Goal: Check status: Check status

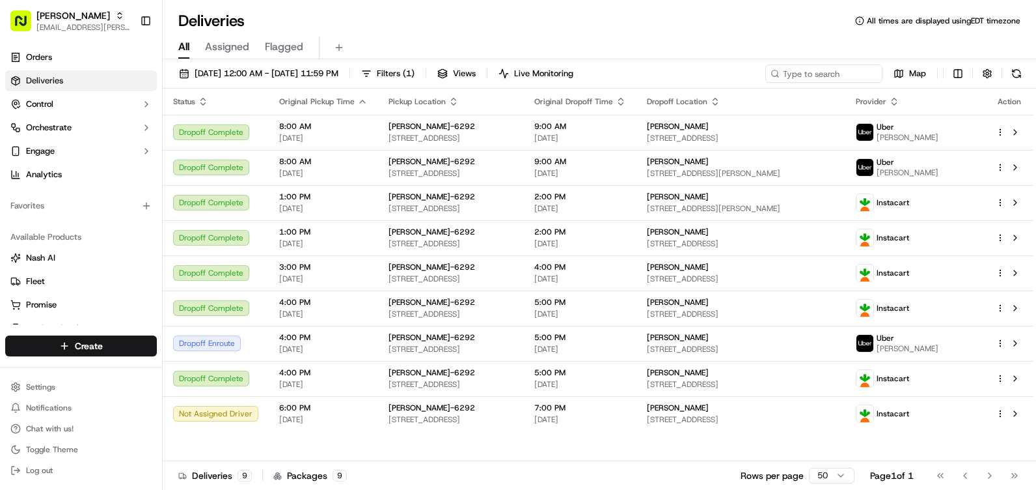
click at [1014, 73] on button at bounding box center [1017, 73] width 18 height 18
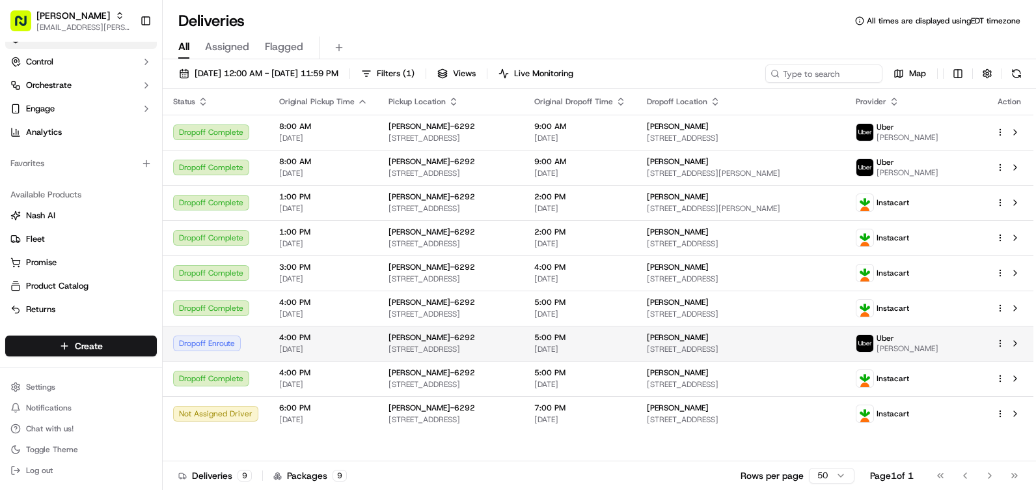
click at [626, 346] on span "[DATE]" at bounding box center [581, 349] width 92 height 10
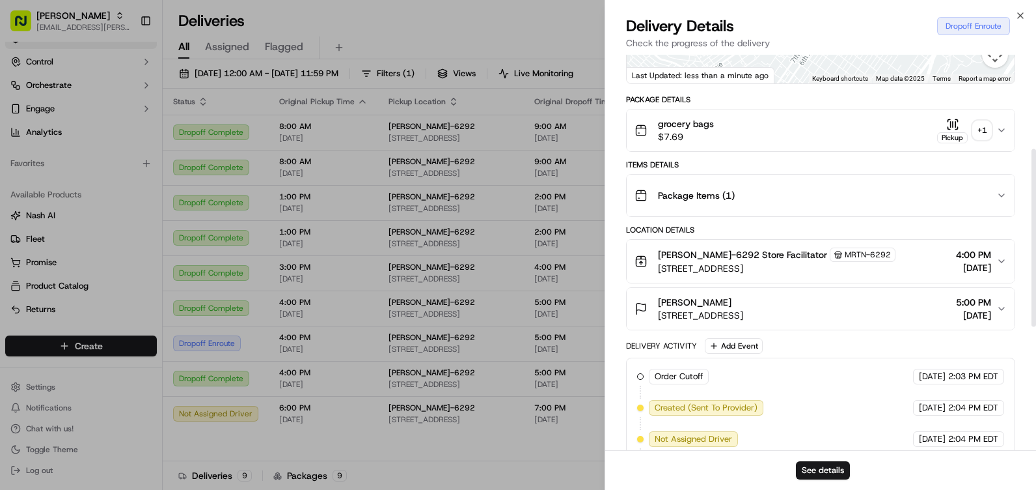
scroll to position [195, 0]
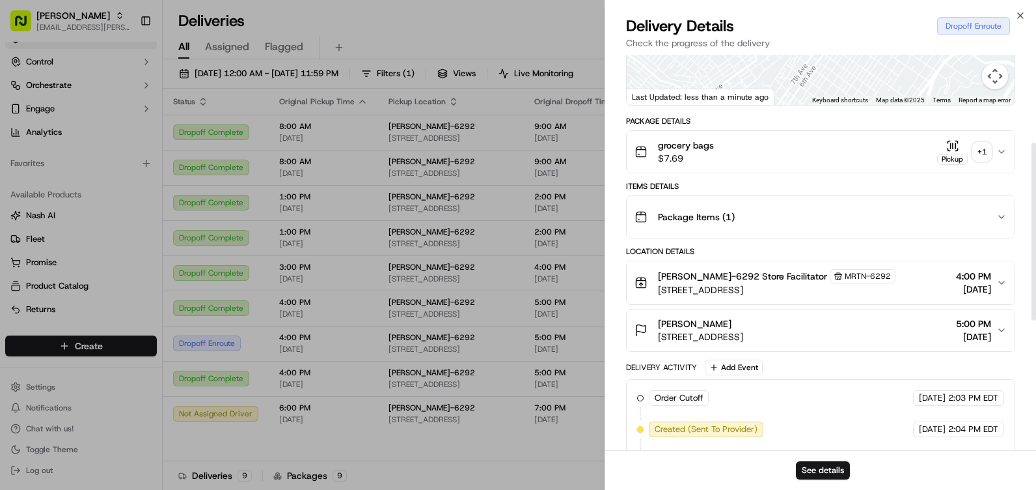
click at [1006, 213] on icon "button" at bounding box center [1002, 217] width 10 height 10
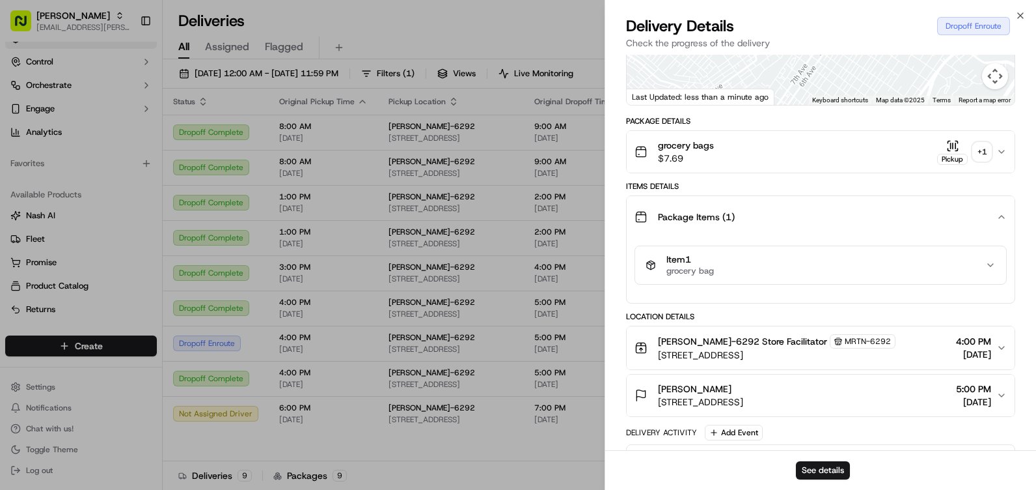
click at [982, 259] on div "Item 1 grocery bag" at bounding box center [816, 265] width 340 height 22
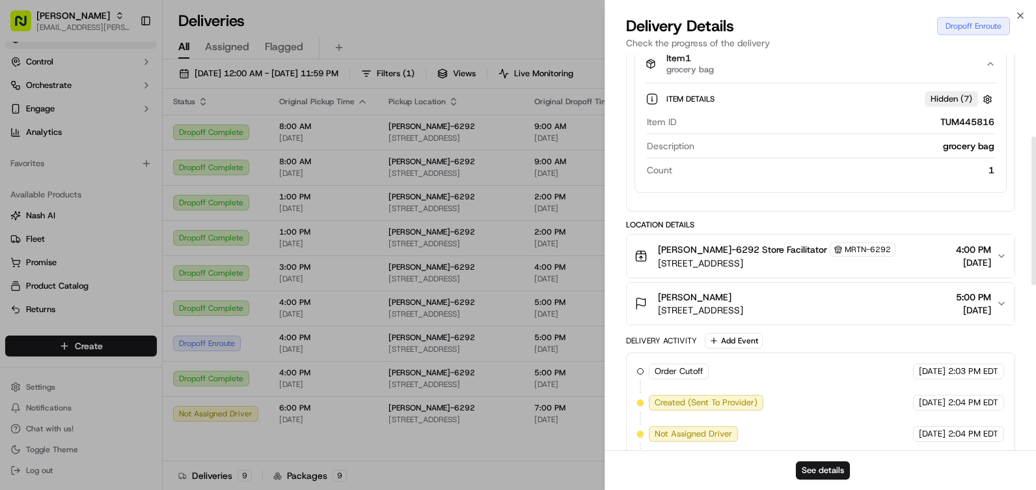
scroll to position [201, 0]
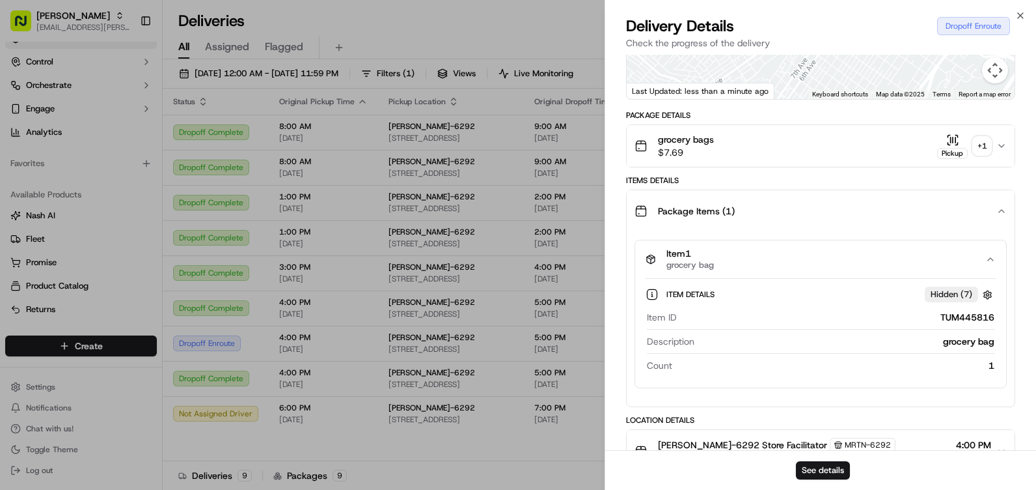
click at [843, 212] on div "Package Items ( 1 )" at bounding box center [816, 211] width 362 height 26
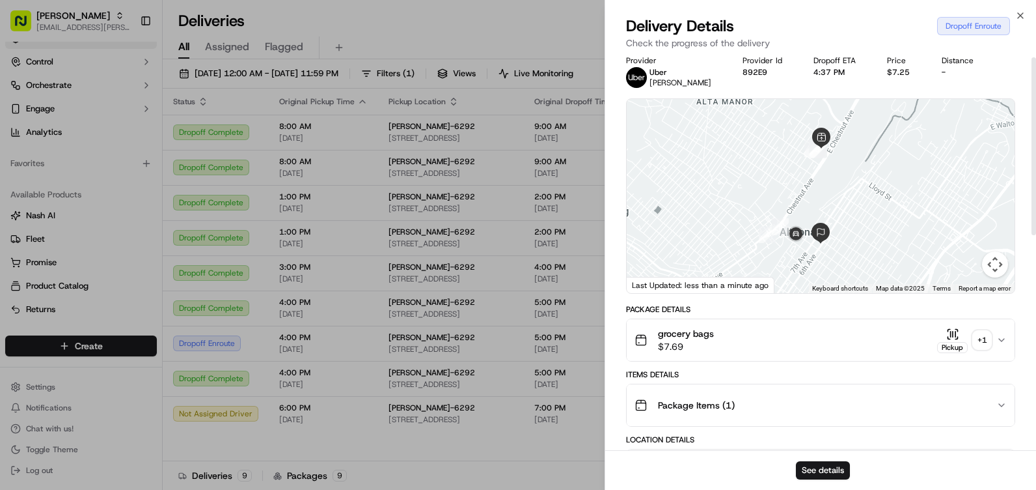
scroll to position [6, 0]
click at [895, 339] on div "grocery bags $7.69 Pickup + 1" at bounding box center [816, 341] width 362 height 26
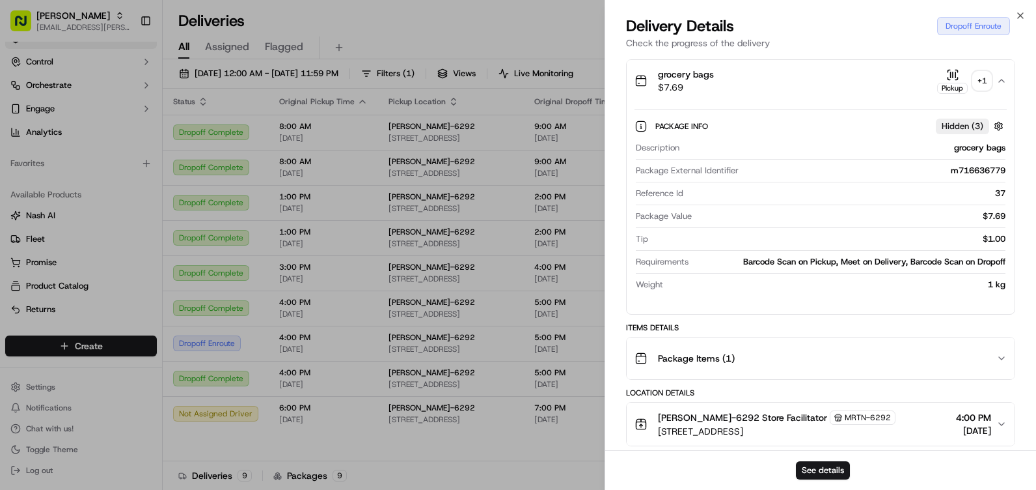
scroll to position [201, 0]
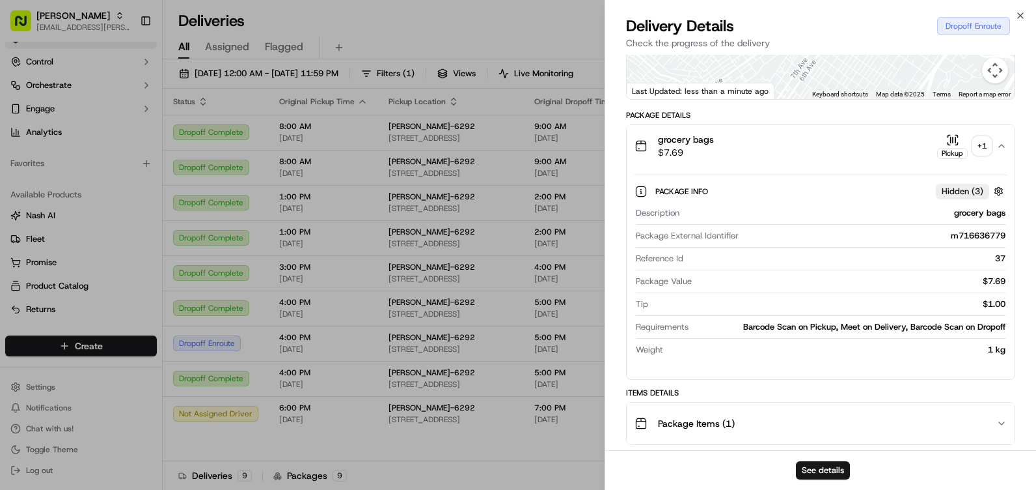
click at [786, 144] on div "grocery bags $7.69 Pickup + 1" at bounding box center [816, 146] width 362 height 26
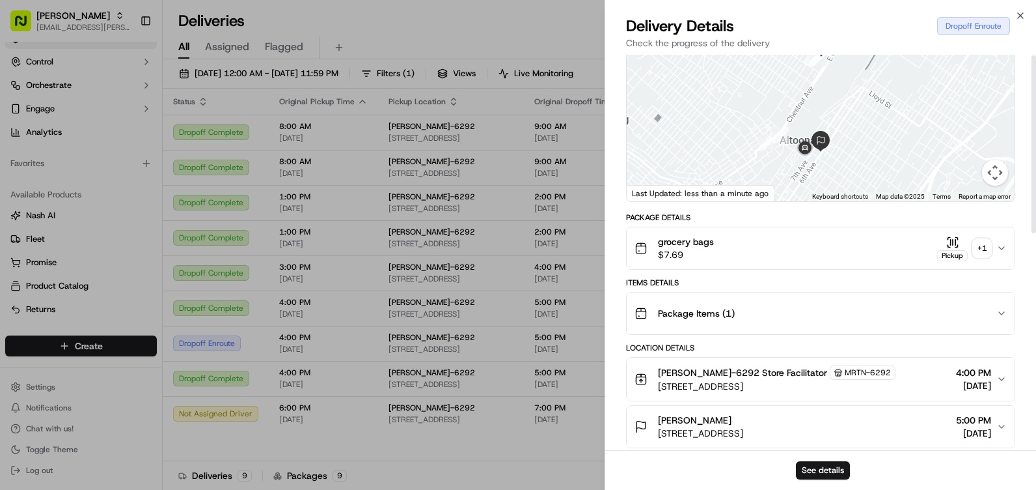
scroll to position [0, 0]
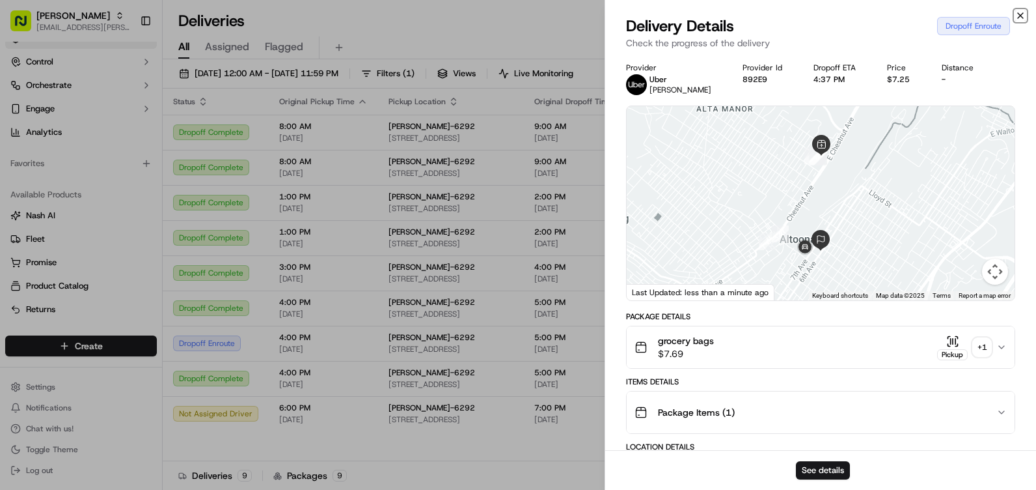
click at [1023, 16] on icon "button" at bounding box center [1021, 15] width 10 height 10
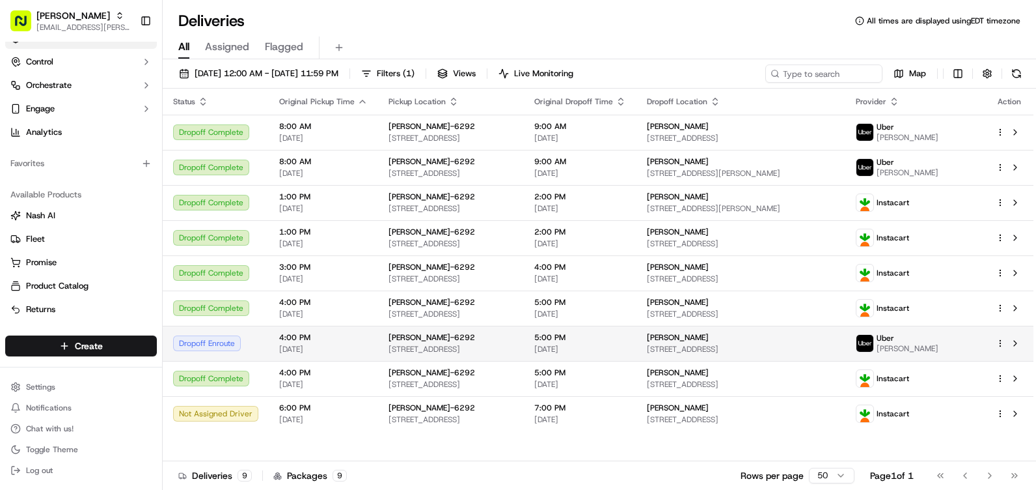
click at [997, 342] on html "Martin's [EMAIL_ADDRESS][PERSON_NAME][DOMAIN_NAME] Toggle Sidebar Orders Delive…" at bounding box center [518, 245] width 1036 height 490
